Goal: Information Seeking & Learning: Check status

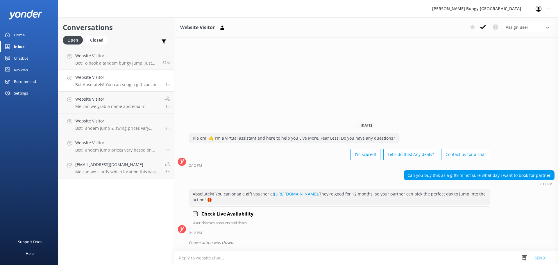
click at [486, 27] on button at bounding box center [482, 27] width 10 height 9
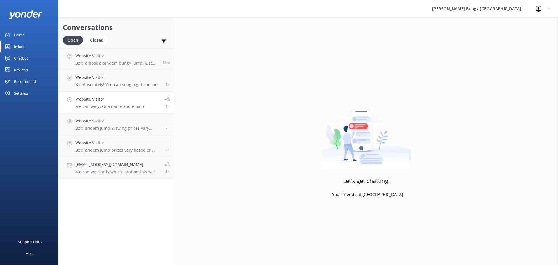
click at [88, 103] on div "Website Visitor Me: can we grab a name and email?" at bounding box center [109, 102] width 69 height 13
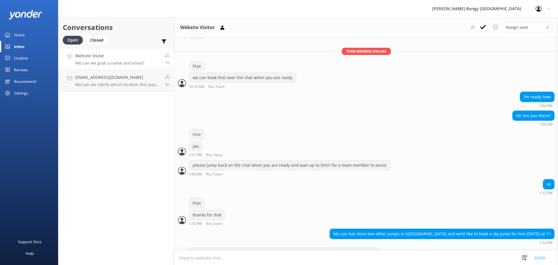
scroll to position [276, 0]
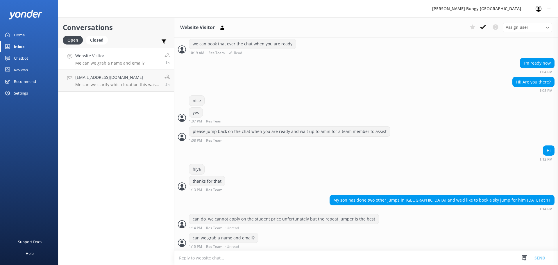
scroll to position [276, 0]
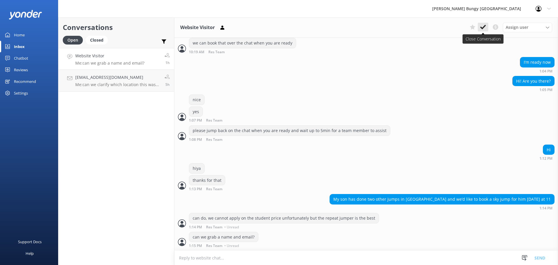
click at [484, 27] on use at bounding box center [483, 27] width 6 height 5
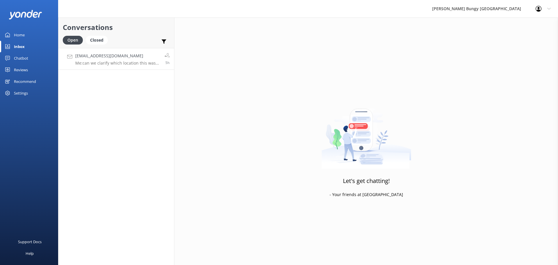
click at [130, 64] on p "Me: can we clarify which location this was at? Is this in Taupo?" at bounding box center [117, 62] width 85 height 5
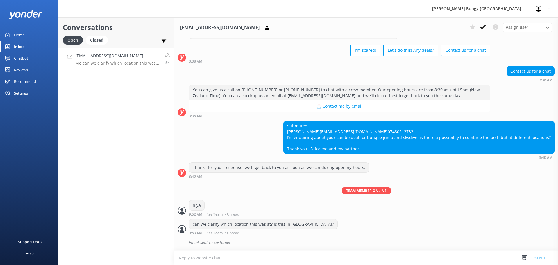
scroll to position [36, 0]
click at [333, 256] on textarea at bounding box center [365, 257] width 383 height 14
click at [479, 24] on button at bounding box center [482, 27] width 10 height 9
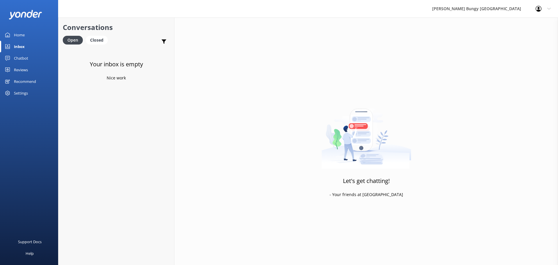
drag, startPoint x: 100, startPoint y: 155, endPoint x: 104, endPoint y: 92, distance: 63.4
click at [104, 92] on div "Your inbox is empty Nice work" at bounding box center [116, 180] width 116 height 265
click at [114, 53] on div "Your inbox is empty Nice work" at bounding box center [116, 180] width 116 height 265
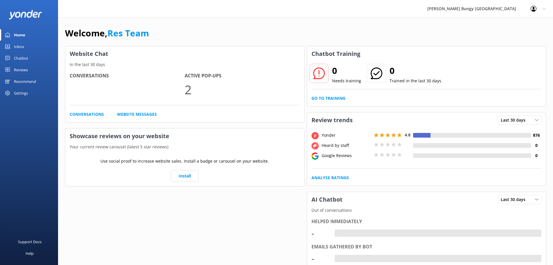
click at [24, 38] on div "Home" at bounding box center [19, 35] width 11 height 12
click at [22, 47] on div "Inbox" at bounding box center [19, 47] width 10 height 12
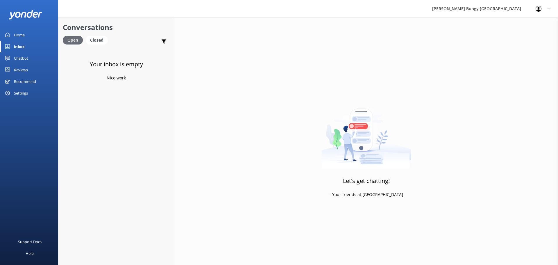
click at [81, 37] on div "Open" at bounding box center [73, 40] width 20 height 9
click at [88, 39] on div "Closed" at bounding box center [97, 40] width 22 height 9
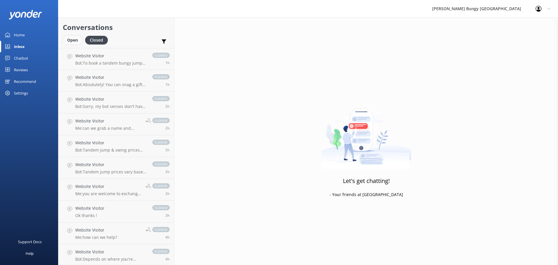
click at [74, 36] on div "Open" at bounding box center [72, 40] width 19 height 9
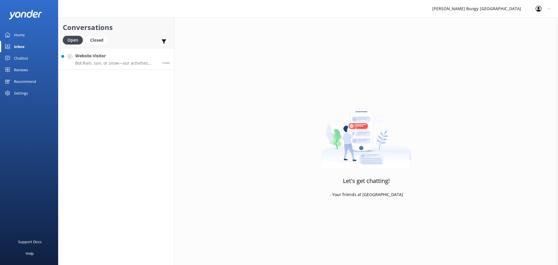
click at [120, 61] on p "Bot: Rain, sun, or snow—our activities usually go ahead, and it makes for an ep…" at bounding box center [116, 62] width 83 height 5
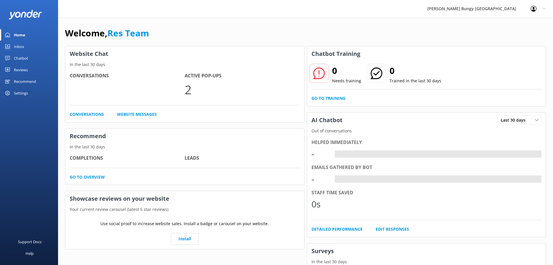
click at [12, 42] on link "Inbox" at bounding box center [29, 47] width 58 height 12
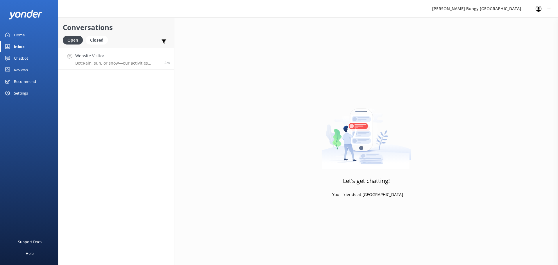
click at [96, 69] on link "Website Visitor Bot: Rain, sun, or snow—our activities usually go ahead, and it…" at bounding box center [116, 59] width 116 height 22
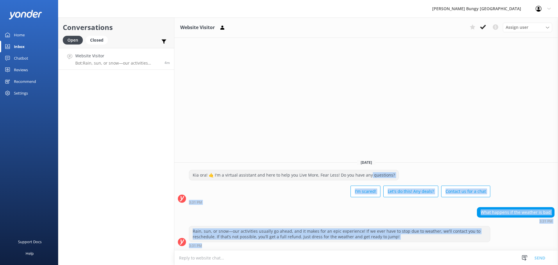
drag, startPoint x: 368, startPoint y: 176, endPoint x: 484, endPoint y: 250, distance: 137.5
click at [484, 250] on div "Today Kia ora! 🤙 I'm a virtual assistant and here to help you Live More, Fear L…" at bounding box center [365, 203] width 383 height 96
click at [533, 235] on div "Rain, sun, or snow—our activities usually go ahead, and it makes for an epic ex…" at bounding box center [365, 236] width 383 height 21
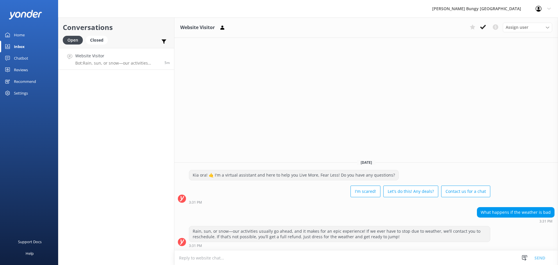
click at [481, 29] on button at bounding box center [482, 27] width 10 height 9
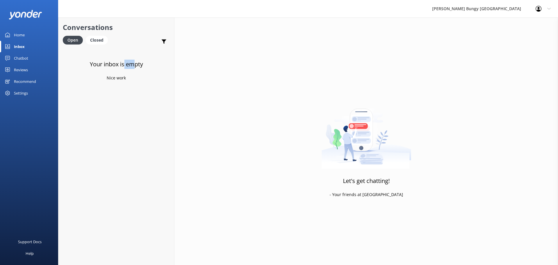
drag, startPoint x: 129, startPoint y: 67, endPoint x: 122, endPoint y: 69, distance: 7.8
click at [122, 69] on div "Your inbox is empty Nice work" at bounding box center [116, 180] width 116 height 265
drag, startPoint x: 380, startPoint y: 240, endPoint x: 379, endPoint y: 263, distance: 22.7
click at [380, 245] on div "Let's get chatting! - Your friends at [GEOGRAPHIC_DATA]" at bounding box center [365, 149] width 383 height 265
click at [339, 254] on div "Let's get chatting! - Your friends at [GEOGRAPHIC_DATA]" at bounding box center [365, 149] width 383 height 265
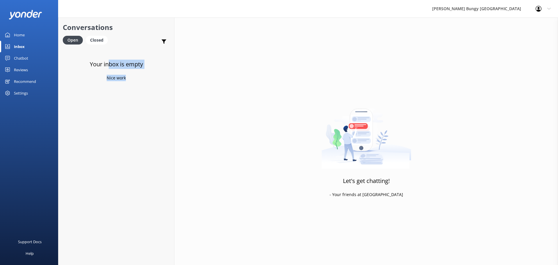
drag, startPoint x: 140, startPoint y: 171, endPoint x: 143, endPoint y: 184, distance: 13.3
click at [142, 182] on div "Your inbox is empty Nice work" at bounding box center [116, 180] width 116 height 265
click at [142, 181] on div "Your inbox is empty Nice work" at bounding box center [116, 180] width 116 height 265
click at [116, 53] on h4 "Website Visitor" at bounding box center [116, 56] width 83 height 6
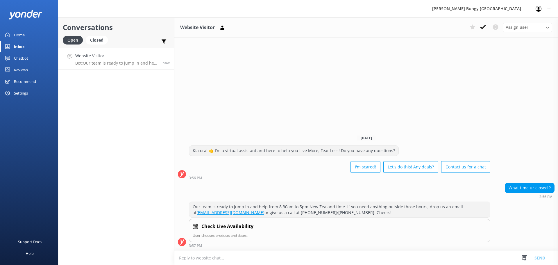
click at [110, 130] on div "Conversations Open Closed Important Converted Assigned to me Unassigned Website…" at bounding box center [116, 140] width 116 height 247
click at [408, 108] on div "Website Visitor Assign user [PERSON_NAME] [PERSON_NAME] Tech Admin [PERSON_NAME…" at bounding box center [365, 140] width 383 height 247
click at [222, 199] on div "What time ur closed ? 3:56 PM" at bounding box center [365, 191] width 383 height 19
click at [272, 190] on div "What time ur closed ? 3:56 PM" at bounding box center [365, 190] width 383 height 16
click at [351, 121] on div "Website Visitor Assign user [PERSON_NAME] [PERSON_NAME] Tech Admin [PERSON_NAME…" at bounding box center [365, 140] width 383 height 247
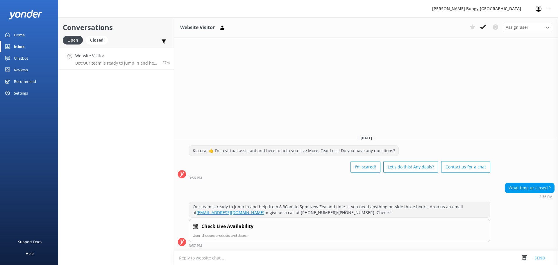
click at [410, 234] on p "User chooses products and dates." at bounding box center [340, 235] width 294 height 6
click at [196, 113] on div "Website Visitor Assign user [PERSON_NAME] [PERSON_NAME] Tech Admin [PERSON_NAME…" at bounding box center [365, 140] width 383 height 247
click at [135, 61] on p "Bot: When you book a bungy jump, your booking time is when you check in. You'll…" at bounding box center [116, 62] width 83 height 5
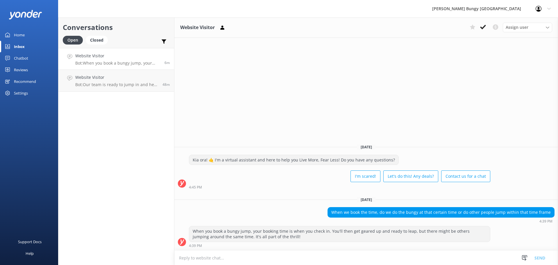
drag, startPoint x: 423, startPoint y: 175, endPoint x: 418, endPoint y: 184, distance: 10.5
click at [418, 184] on div "Kia ora! 🤙 I'm a virtual assistant and here to help you Live More, Fear Less! D…" at bounding box center [339, 172] width 301 height 34
click at [340, 35] on div "Website Visitor Assign user [PERSON_NAME] [PERSON_NAME] Tech Admin [PERSON_NAME…" at bounding box center [365, 27] width 383 height 20
click at [404, 98] on div "Website Visitor Assign user [PERSON_NAME] [PERSON_NAME] Tech Admin [PERSON_NAME…" at bounding box center [365, 140] width 383 height 247
click at [23, 60] on div "Chatbot" at bounding box center [21, 58] width 14 height 12
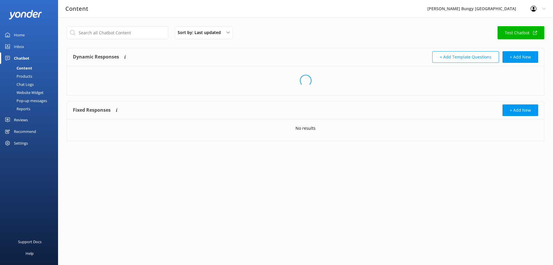
click at [22, 104] on div "Pop-up messages" at bounding box center [25, 100] width 44 height 8
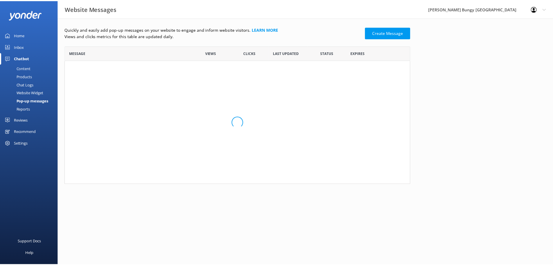
scroll to position [85, 344]
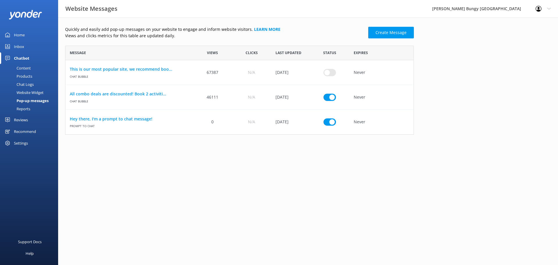
click at [22, 108] on div "Reports" at bounding box center [16, 109] width 27 height 8
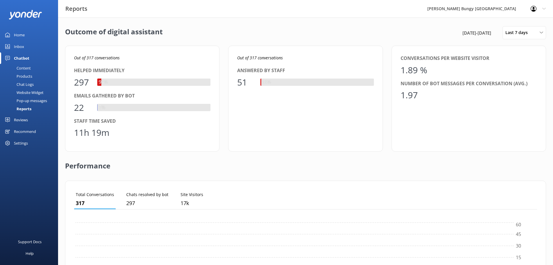
scroll to position [54, 459]
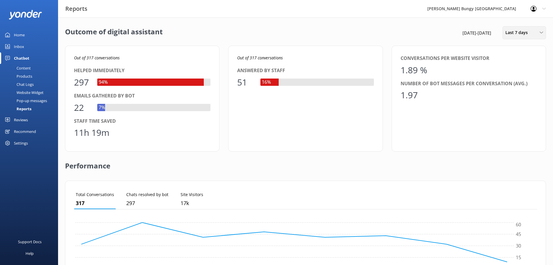
click at [525, 26] on div "Last 7 days Last 7 days Last 30 days Last month Last 90 days Last 180 days Cust…" at bounding box center [525, 32] width 44 height 13
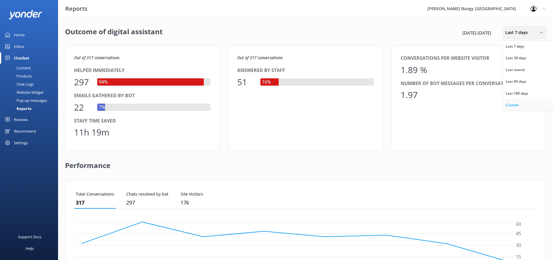
click at [516, 105] on div "Custom" at bounding box center [512, 105] width 13 height 6
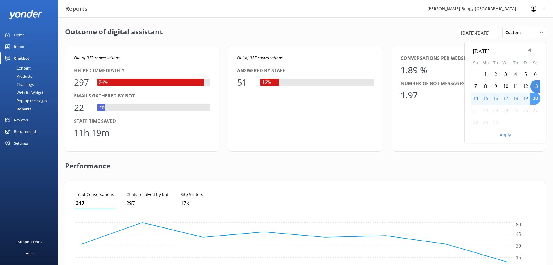
click at [537, 95] on div "20" at bounding box center [536, 98] width 10 height 12
click at [536, 95] on div "20" at bounding box center [536, 98] width 10 height 12
click at [506, 136] on button "Apply" at bounding box center [505, 135] width 11 height 4
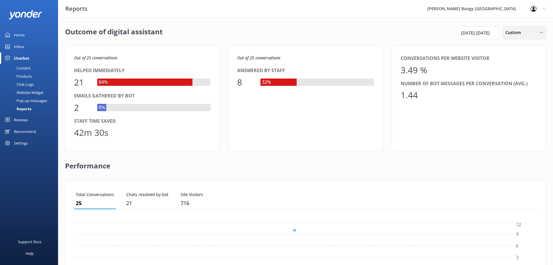
click at [515, 30] on span "Custom" at bounding box center [515, 32] width 19 height 6
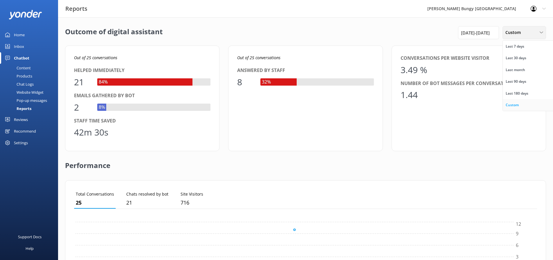
click at [515, 105] on div "Custom" at bounding box center [512, 105] width 13 height 6
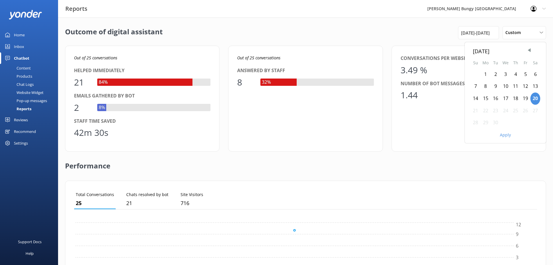
click at [330, 164] on div "Performance" at bounding box center [305, 165] width 481 height 29
